Goal: Task Accomplishment & Management: Manage account settings

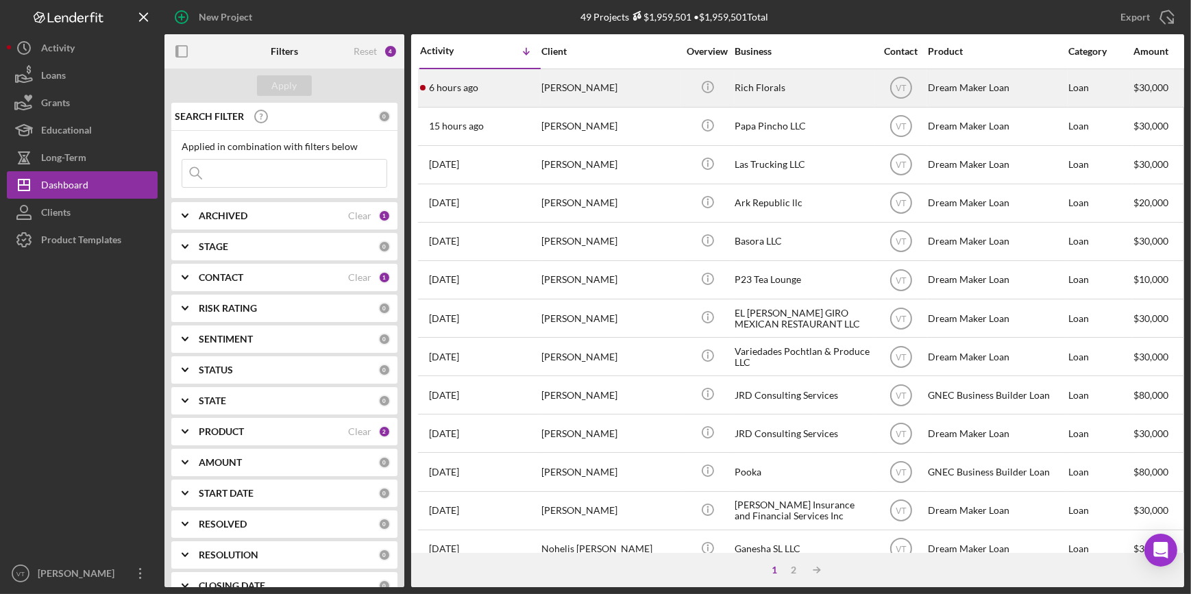
click at [611, 92] on div "[PERSON_NAME]" at bounding box center [610, 88] width 137 height 36
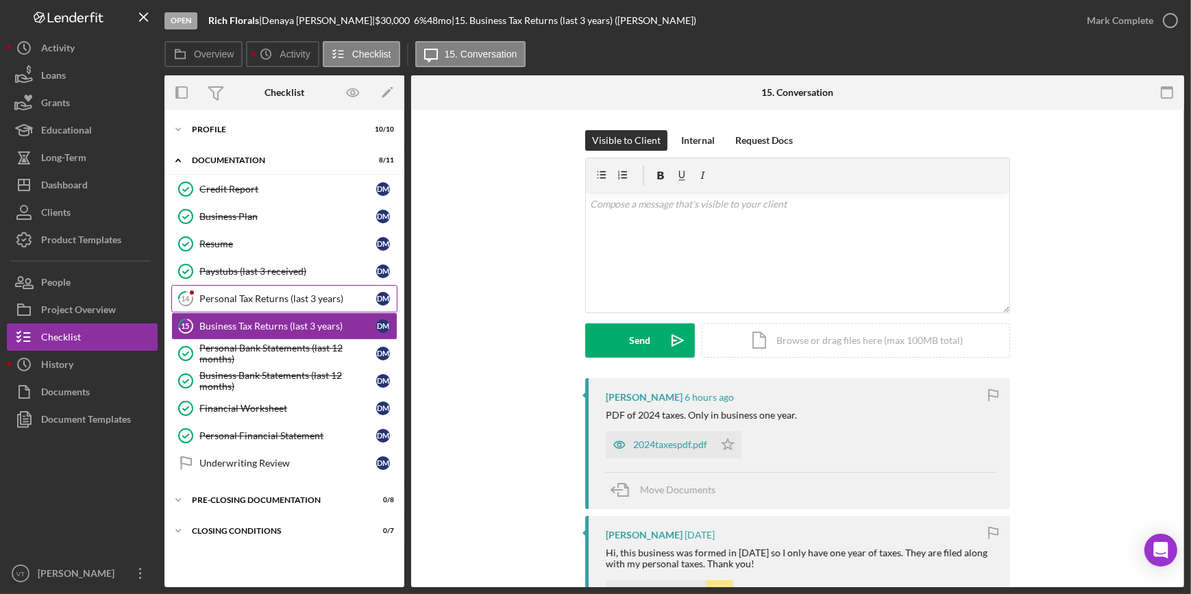
click at [227, 297] on div "Personal Tax Returns (last 3 years)" at bounding box center [287, 298] width 177 height 11
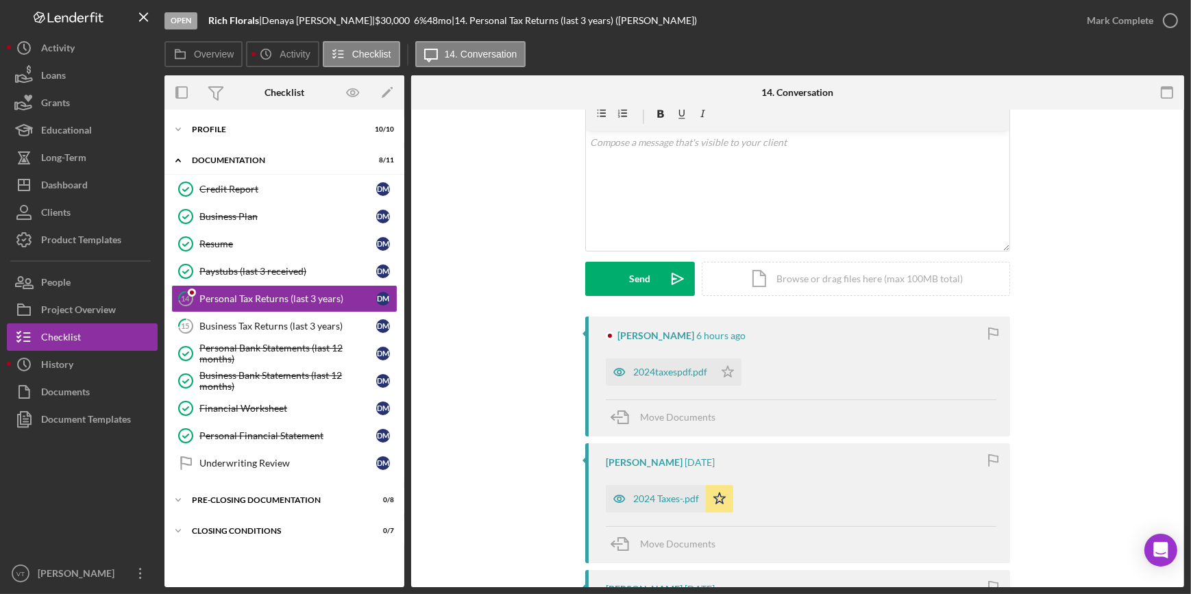
scroll to position [124, 0]
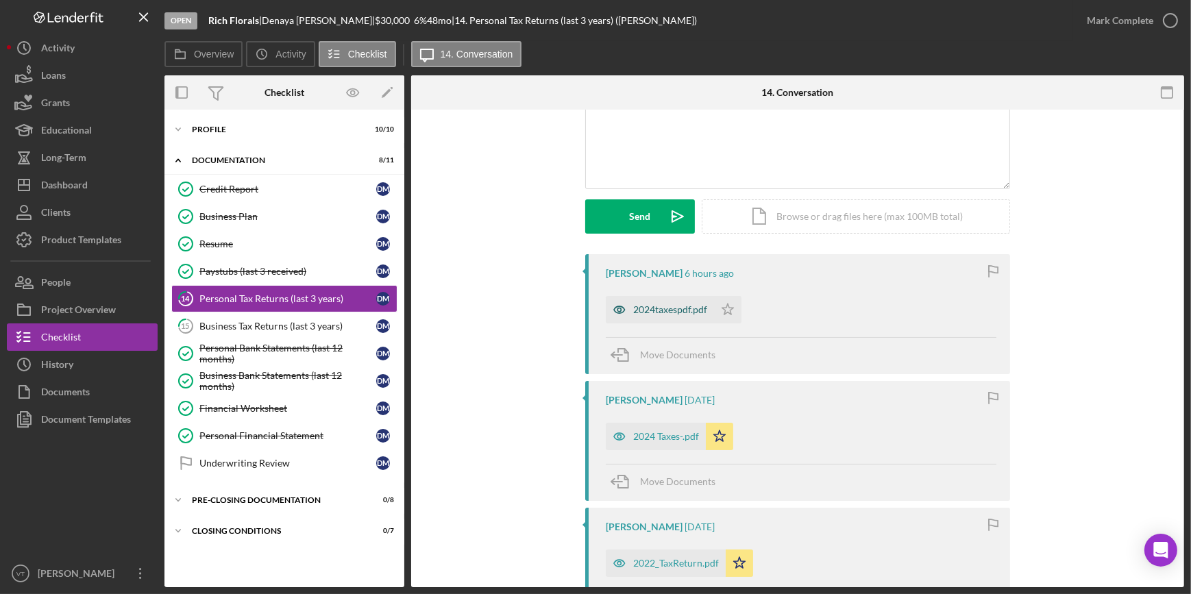
click at [669, 310] on div "2024taxespdf.pdf" at bounding box center [670, 309] width 74 height 11
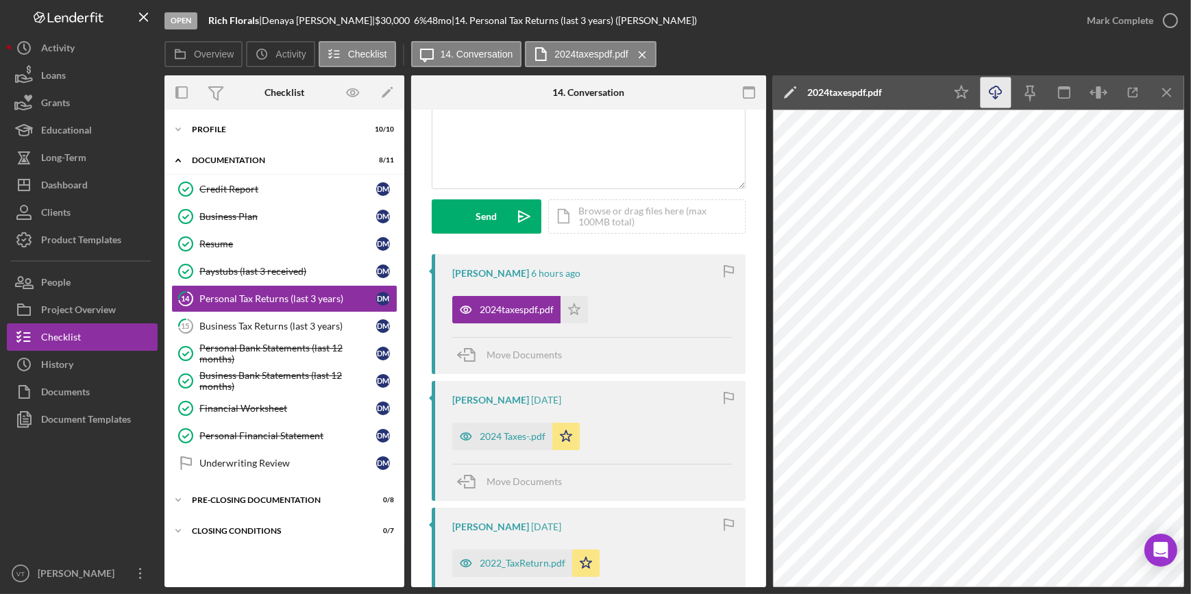
click at [997, 94] on icon "button" at bounding box center [996, 90] width 12 height 8
click at [1106, 22] on div "Mark Complete" at bounding box center [1120, 20] width 66 height 27
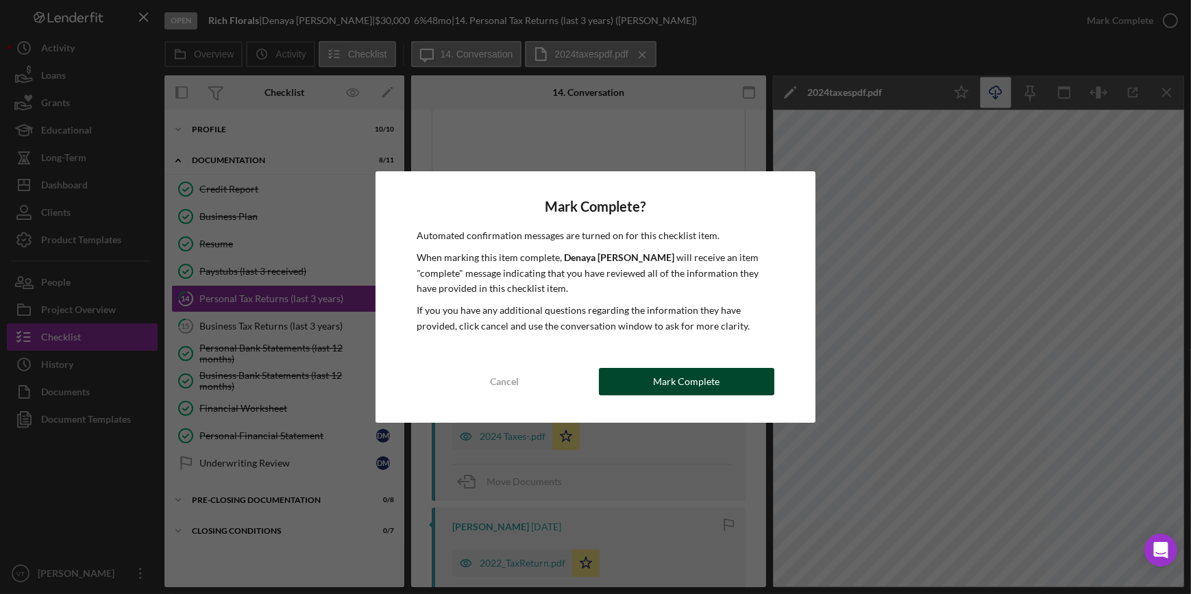
click at [648, 376] on button "Mark Complete" at bounding box center [686, 381] width 175 height 27
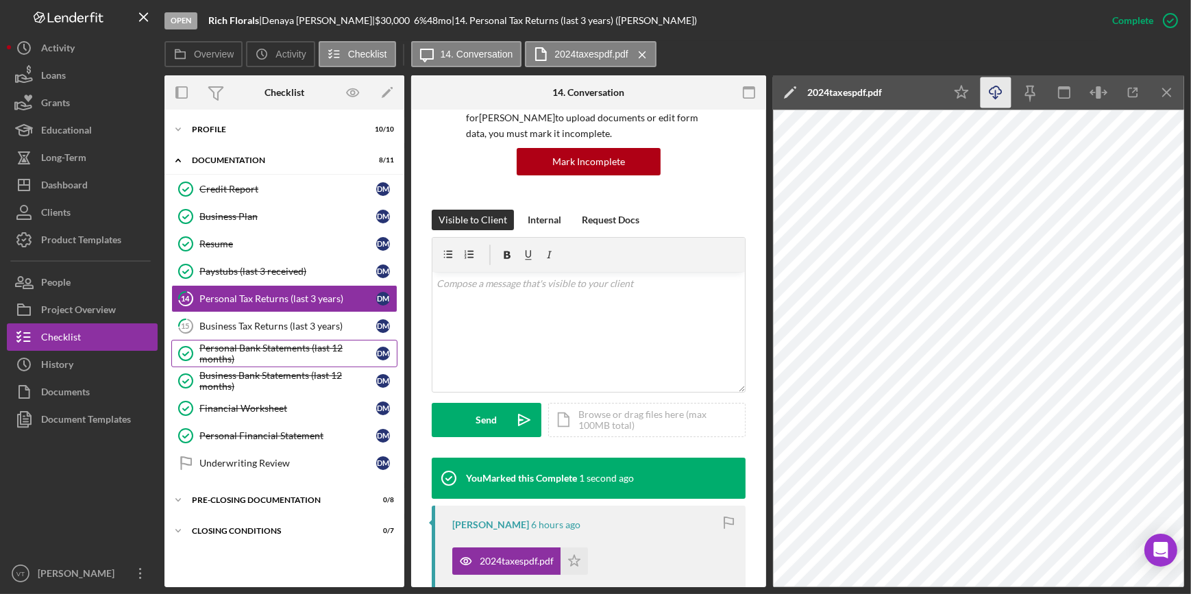
scroll to position [328, 0]
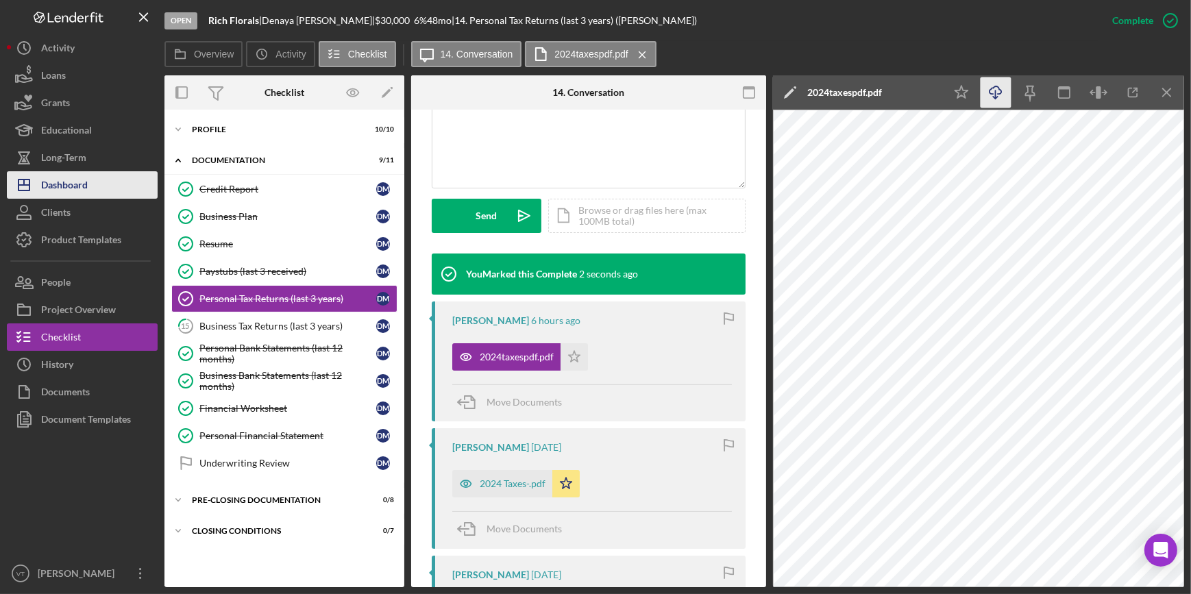
click at [75, 180] on div "Dashboard" at bounding box center [64, 186] width 47 height 31
